Goal: Information Seeking & Learning: Find specific page/section

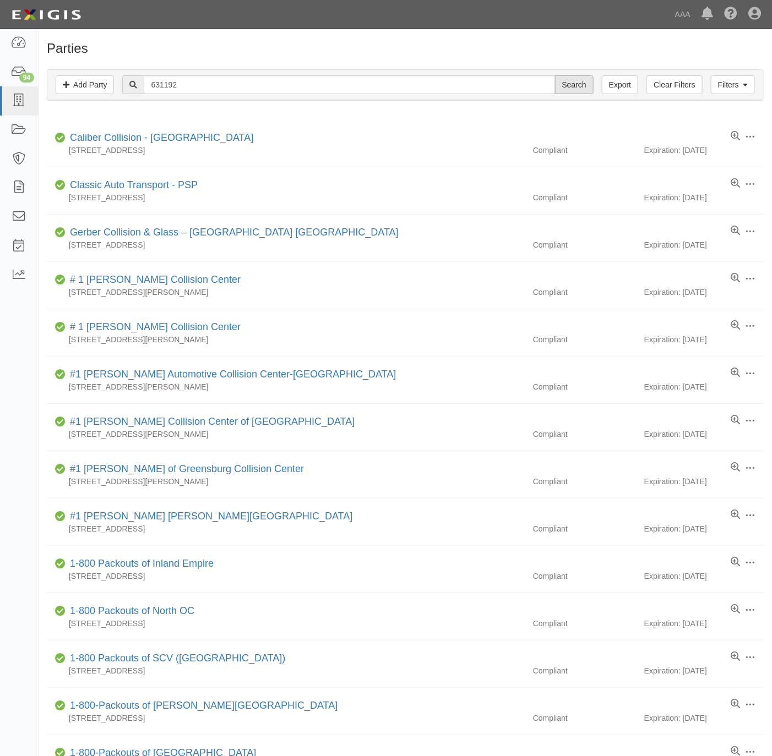
type input "631192"
click at [559, 86] on input "Search" at bounding box center [574, 84] width 39 height 19
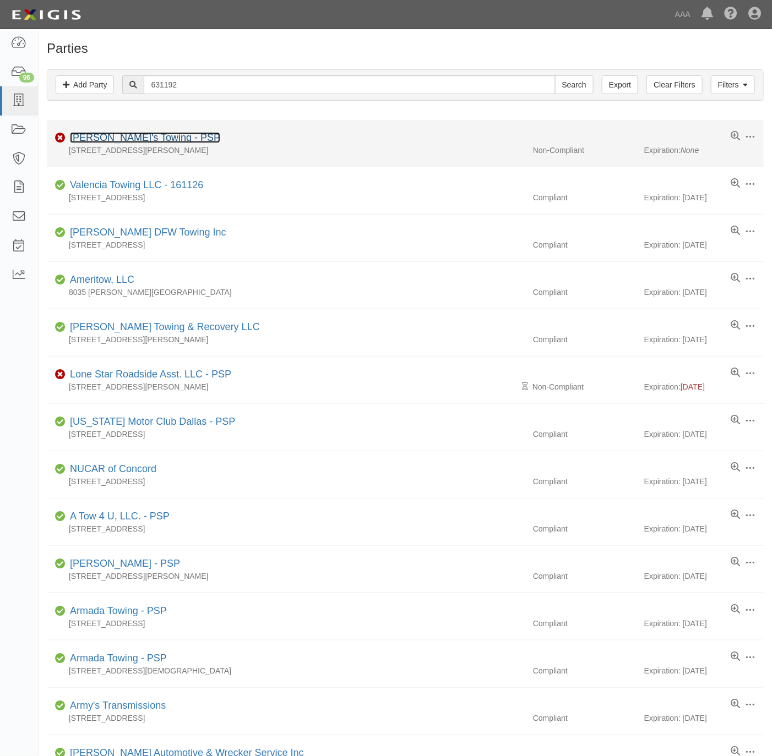
drag, startPoint x: 0, startPoint y: 0, endPoint x: 139, endPoint y: 137, distance: 195.0
click at [139, 137] on link "Angelo's Towing - PSP" at bounding box center [145, 137] width 150 height 11
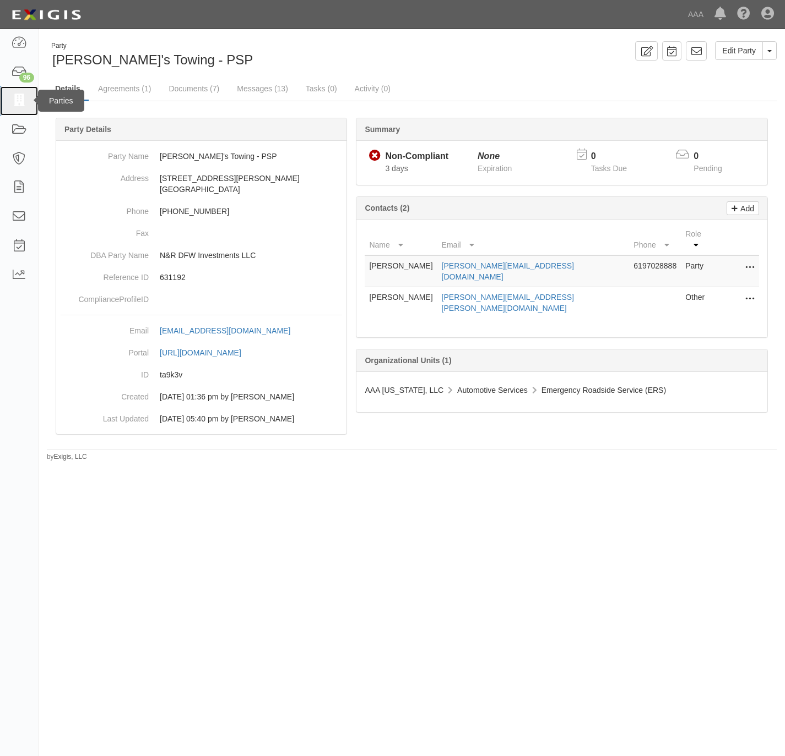
click at [13, 98] on icon at bounding box center [18, 101] width 15 height 13
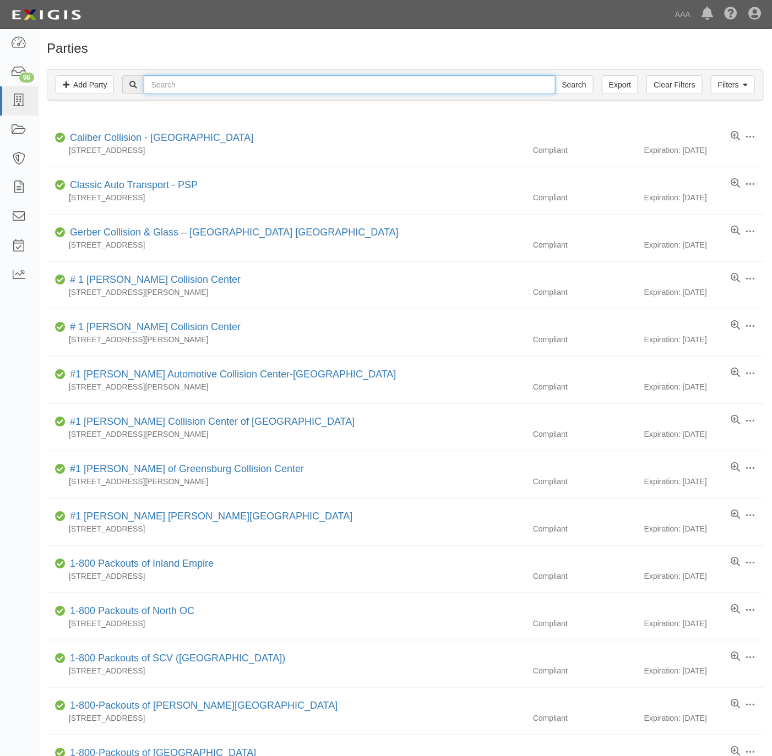
click at [185, 81] on input "text" at bounding box center [349, 84] width 411 height 19
type input "scott rad"
click at [555, 75] on input "Search" at bounding box center [574, 84] width 39 height 19
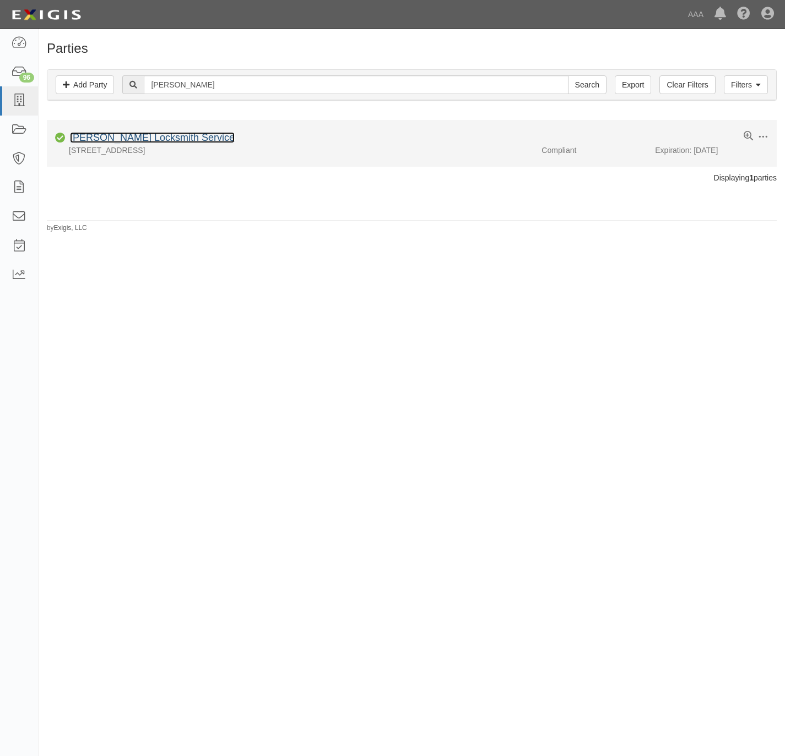
click at [152, 134] on link "[PERSON_NAME] Locksmith Service" at bounding box center [152, 137] width 165 height 11
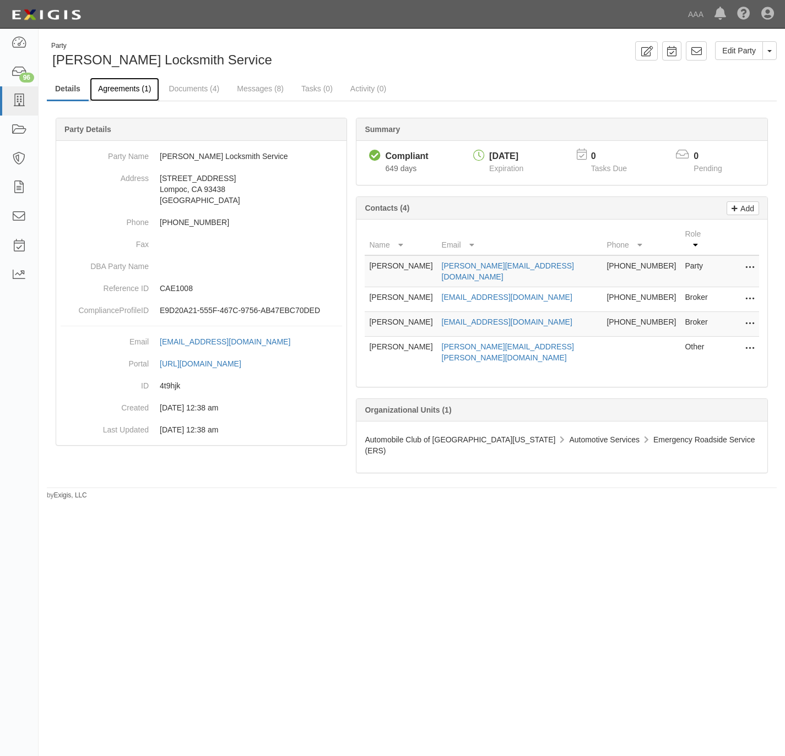
click at [122, 92] on link "Agreements (1)" at bounding box center [124, 90] width 69 height 24
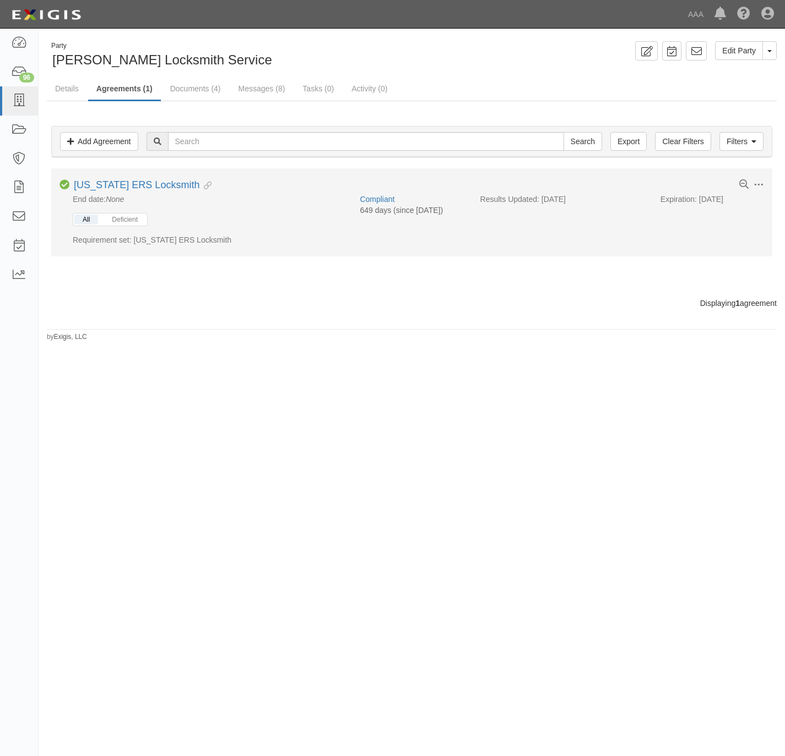
click at [90, 215] on div "All Deficient" at bounding box center [110, 219] width 75 height 13
click at [84, 221] on button "All" at bounding box center [86, 220] width 24 height 10
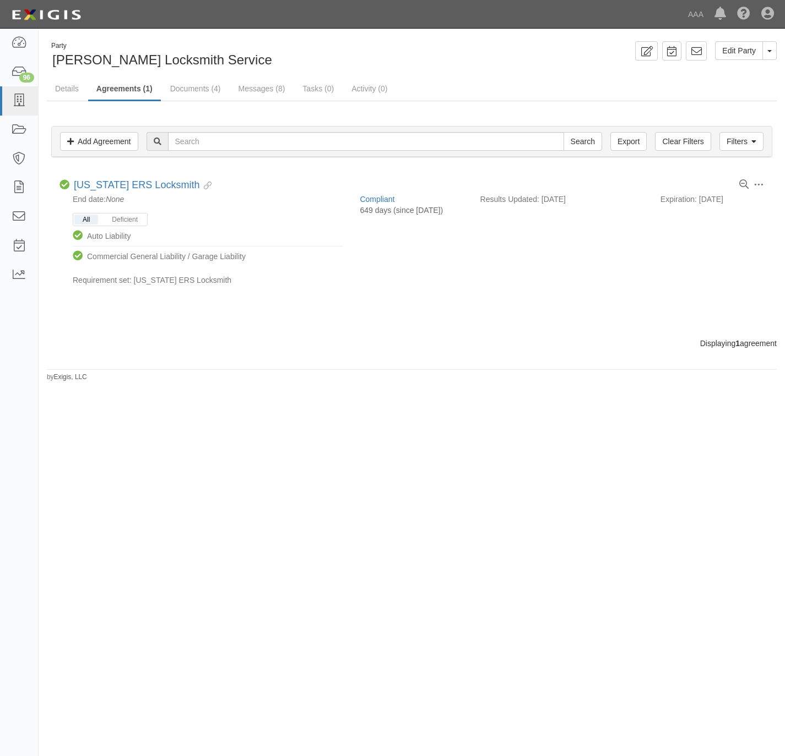
click at [446, 438] on div "Party Scott Reardon's Locksmith Service Edit Party Toggle Party Dropdown View A…" at bounding box center [392, 373] width 785 height 681
click at [15, 102] on icon at bounding box center [18, 101] width 15 height 13
